Goal: Find specific page/section: Find specific page/section

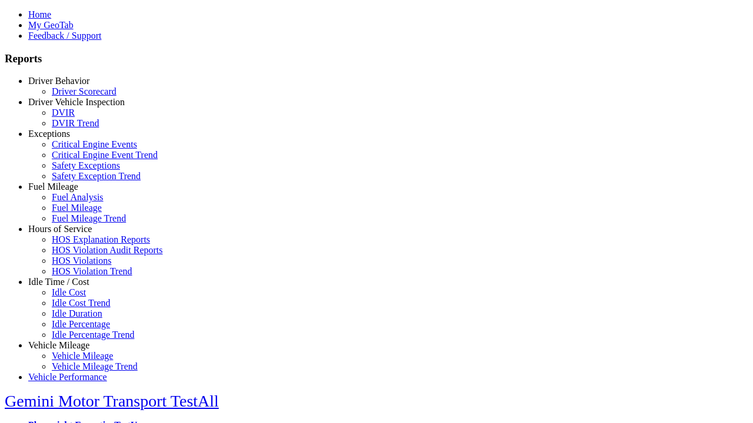
click at [68, 86] on link "Driver Behavior" at bounding box center [58, 81] width 61 height 10
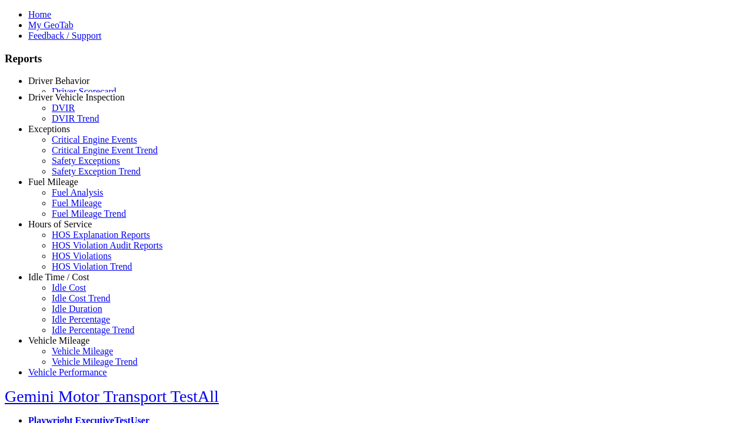
scroll to position [1, 0]
click at [76, 96] on link "Driver Scorecard" at bounding box center [84, 91] width 65 height 10
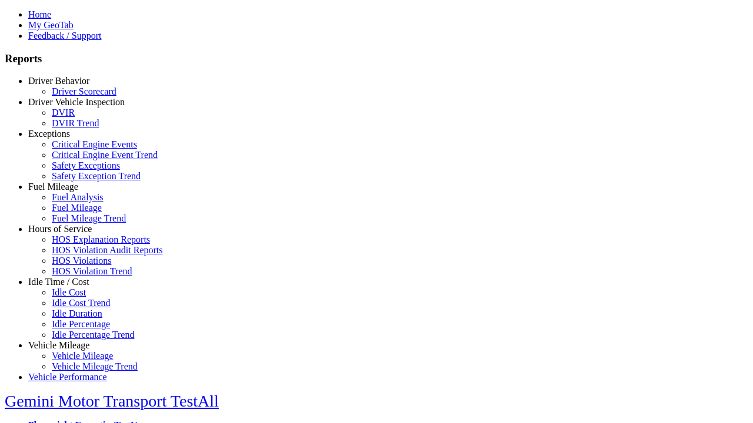
scroll to position [0, 0]
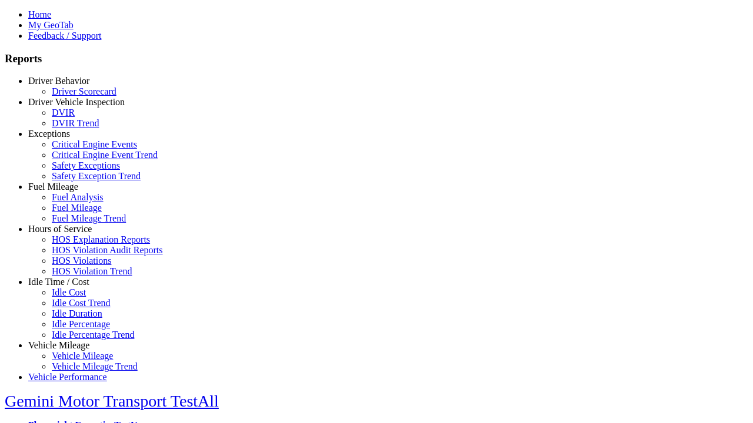
scroll to position [540, 0]
